Goal: Information Seeking & Learning: Check status

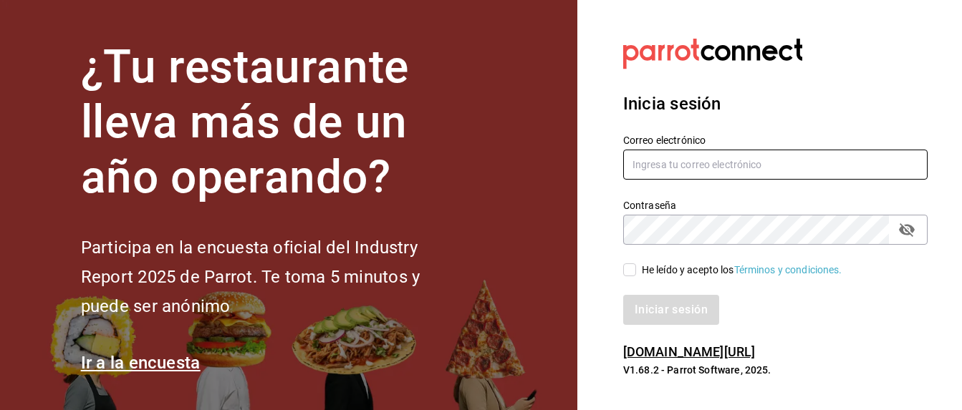
type input "[US_STATE][EMAIL_ADDRESS][PERSON_NAME][DOMAIN_NAME]"
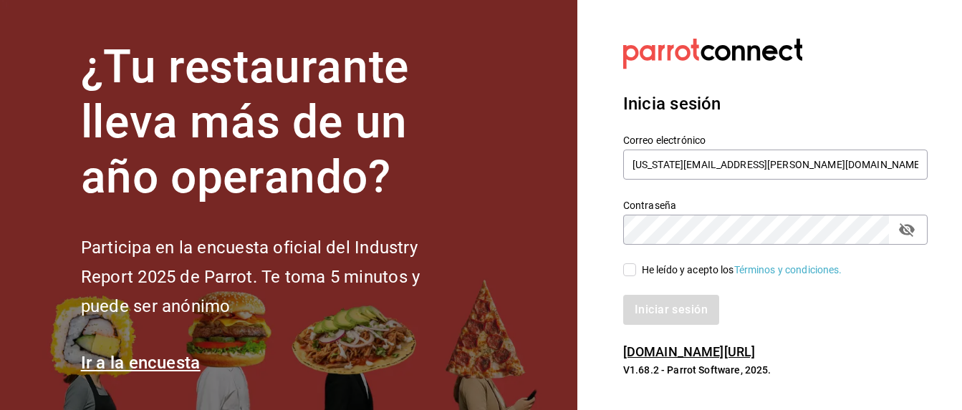
click at [635, 274] on input "He leído y acepto los Términos y condiciones." at bounding box center [629, 270] width 13 height 13
checkbox input "true"
click at [659, 309] on button "Iniciar sesión" at bounding box center [671, 310] width 97 height 30
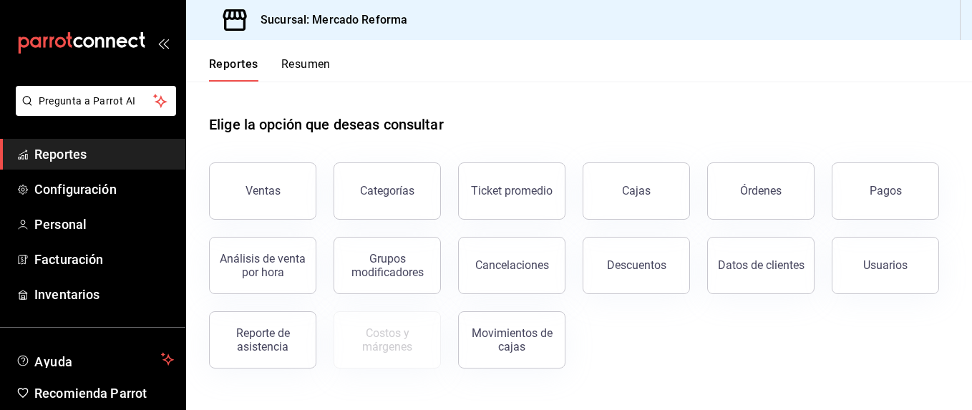
click at [274, 203] on button "Ventas" at bounding box center [262, 191] width 107 height 57
click at [274, 203] on html "Pregunta a Parrot AI Reportes Configuración Personal Facturación Inventarios Ay…" at bounding box center [486, 205] width 972 height 410
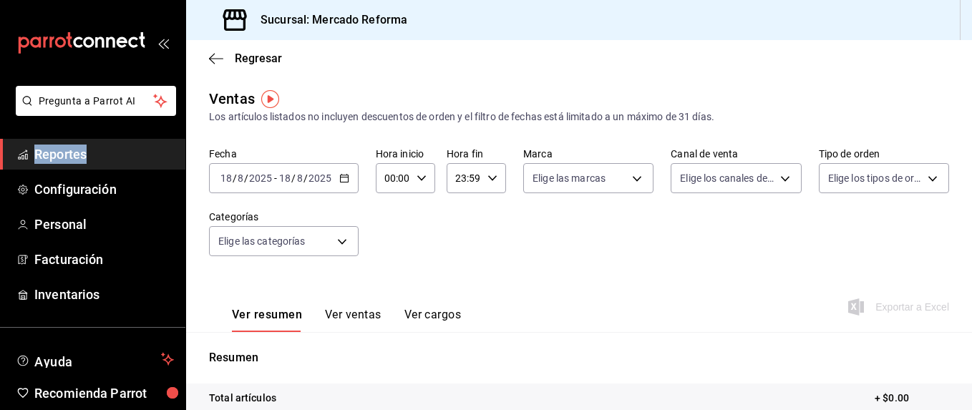
click at [342, 181] on icon "button" at bounding box center [344, 178] width 10 height 10
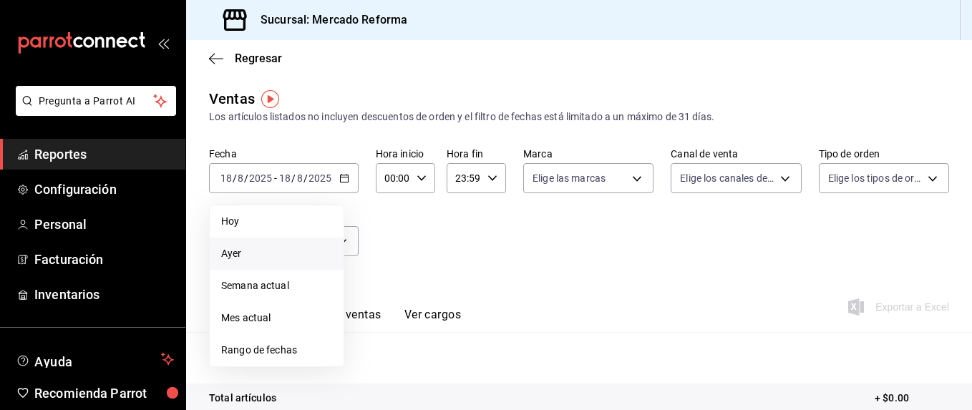
click at [242, 252] on span "Ayer" at bounding box center [276, 253] width 111 height 15
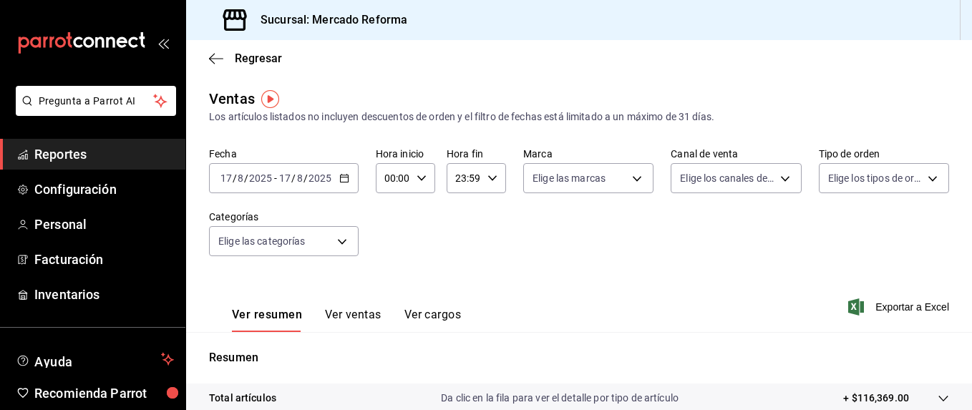
click at [344, 177] on icon "button" at bounding box center [344, 178] width 10 height 10
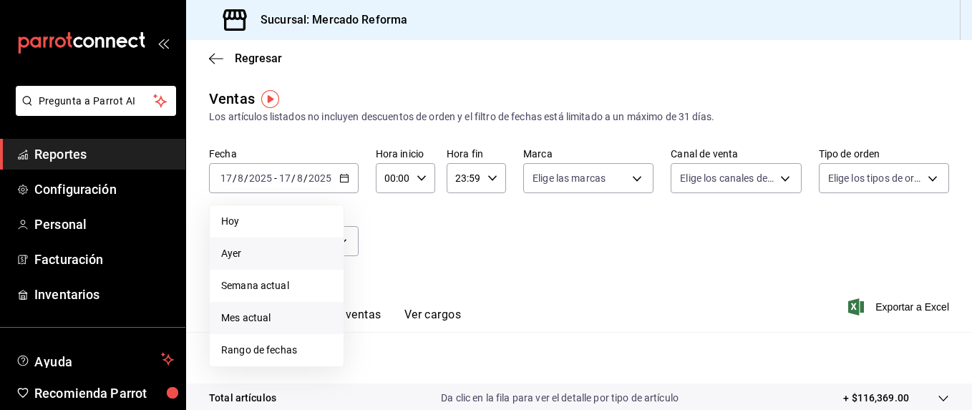
click at [256, 317] on span "Mes actual" at bounding box center [276, 318] width 111 height 15
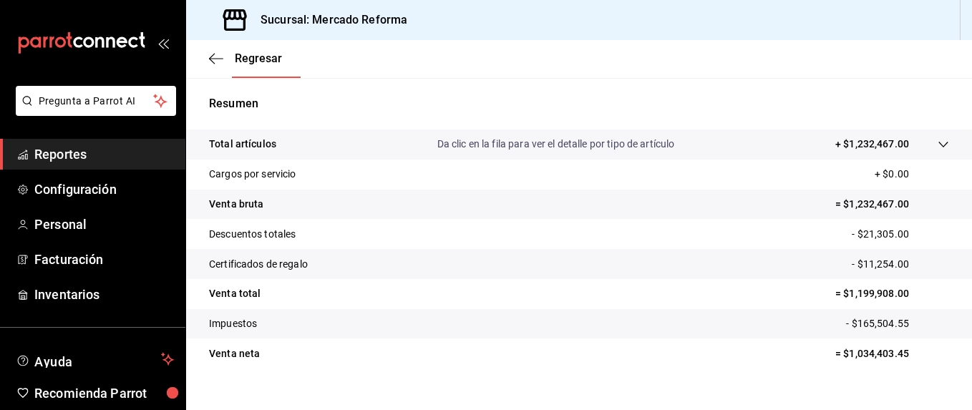
scroll to position [276, 0]
